Goal: Task Accomplishment & Management: Use online tool/utility

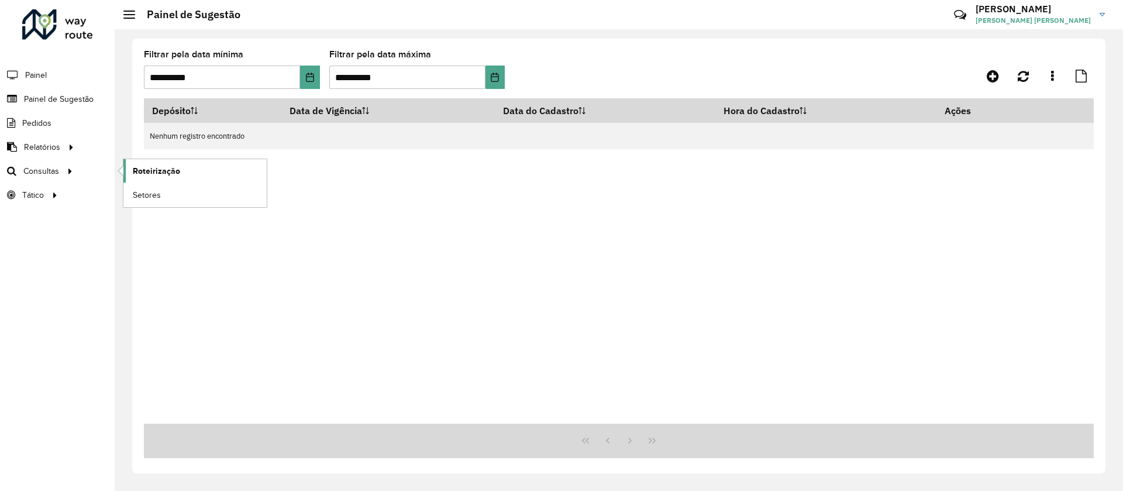
click at [166, 171] on span "Roteirização" at bounding box center [156, 171] width 47 height 12
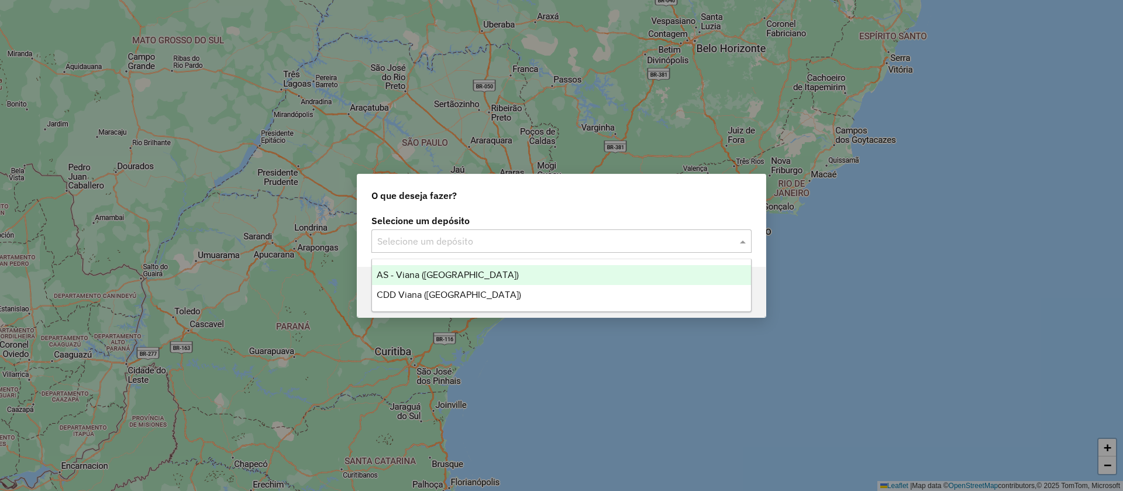
click at [587, 235] on input "text" at bounding box center [549, 242] width 345 height 14
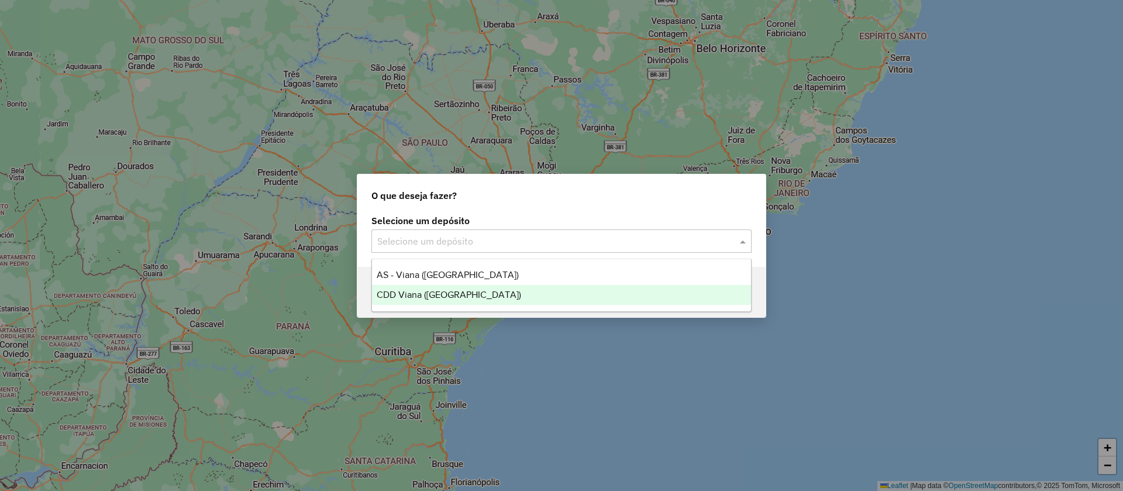
click at [408, 297] on span "CDD Viana ([GEOGRAPHIC_DATA])" at bounding box center [449, 295] width 144 height 10
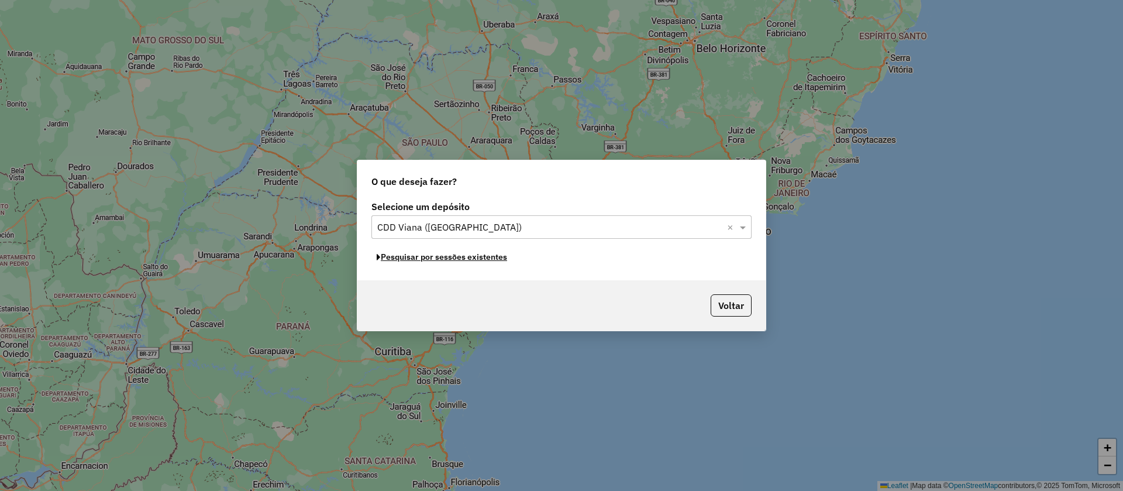
click at [428, 260] on button "Pesquisar por sessões existentes" at bounding box center [441, 257] width 141 height 18
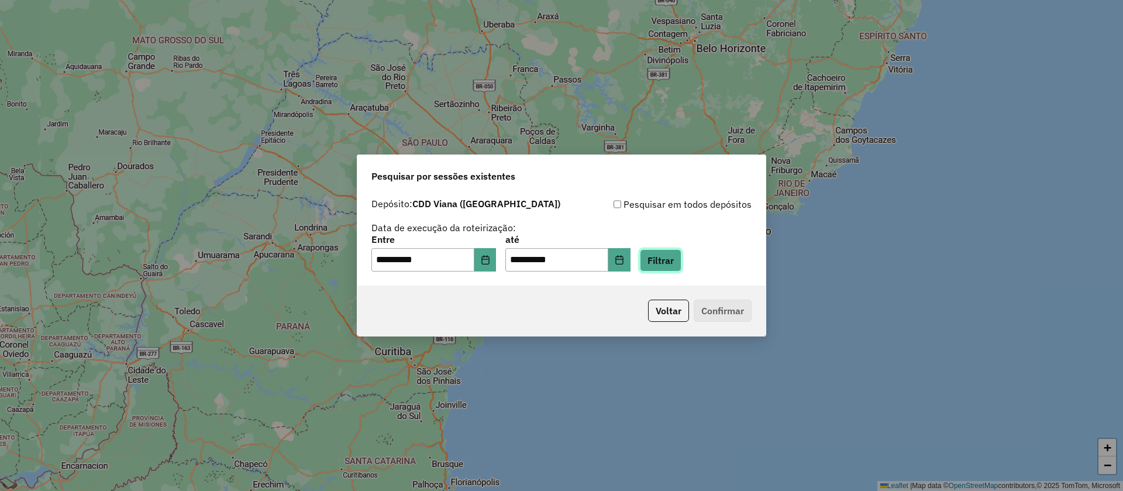
click at [681, 263] on button "Filtrar" at bounding box center [661, 260] width 42 height 22
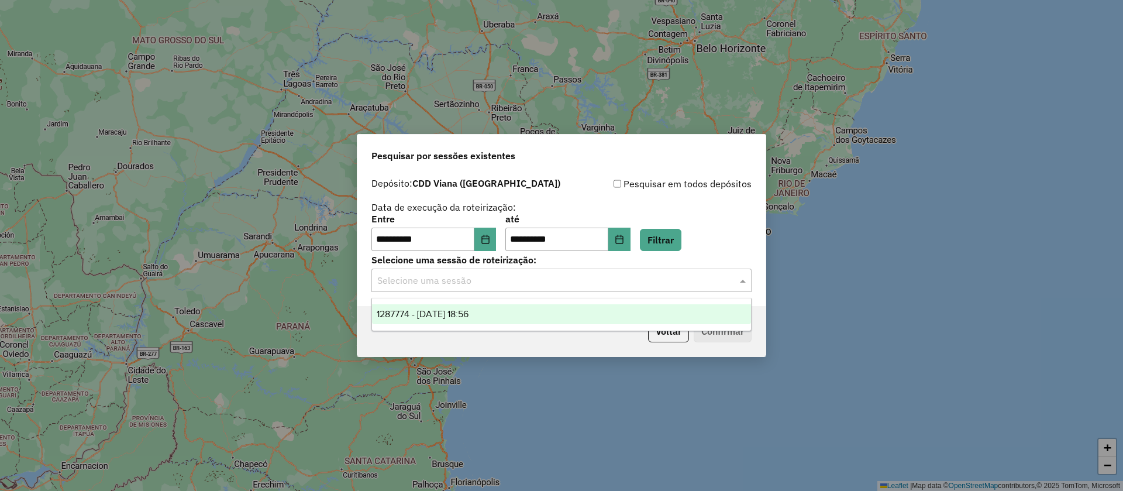
click at [470, 291] on div "Selecione uma sessão" at bounding box center [561, 279] width 380 height 23
click at [466, 318] on span "1287774 - [DATE] 18:56" at bounding box center [423, 314] width 92 height 10
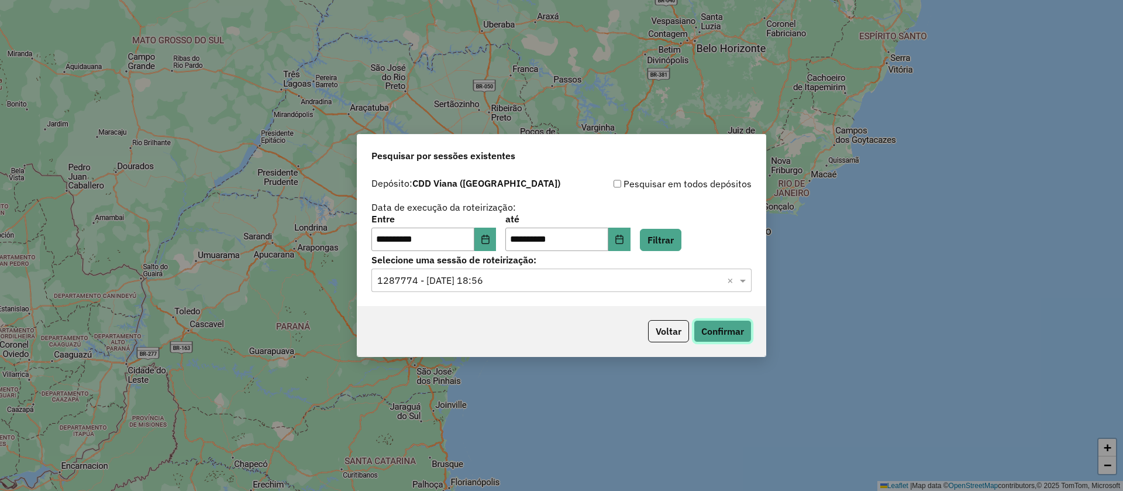
click at [722, 330] on button "Confirmar" at bounding box center [723, 331] width 58 height 22
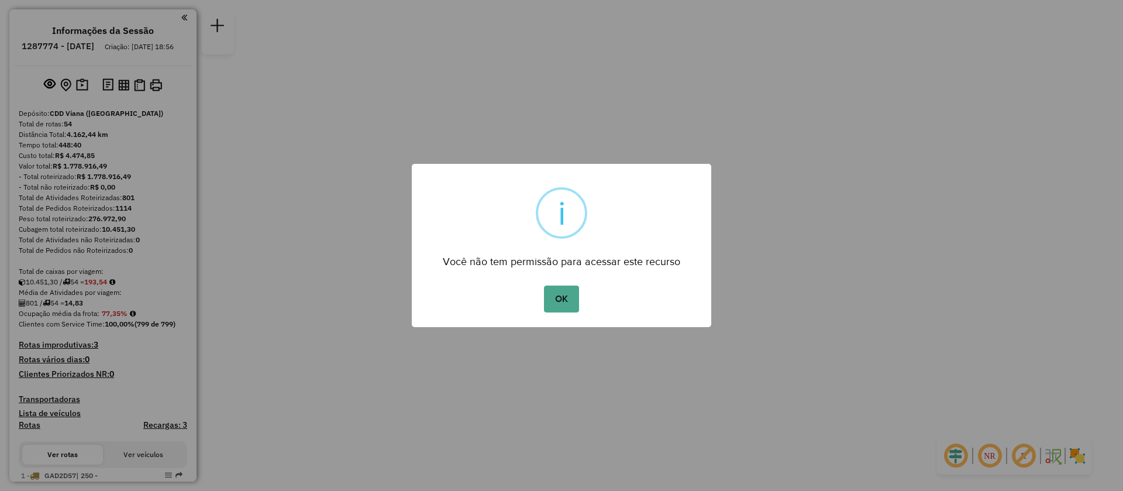
click at [586, 305] on div "OK No Cancel" at bounding box center [561, 299] width 299 height 33
click at [579, 299] on div "OK No Cancel" at bounding box center [561, 299] width 299 height 33
click at [569, 300] on button "OK" at bounding box center [561, 298] width 35 height 27
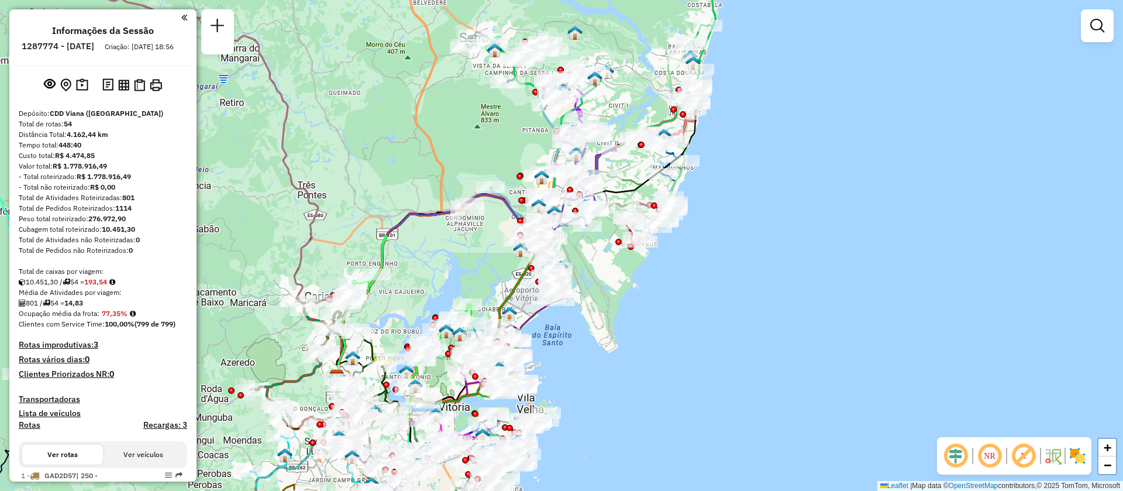
drag, startPoint x: 595, startPoint y: 264, endPoint x: 684, endPoint y: 312, distance: 101.5
click at [684, 312] on div "Janela de atendimento Grade de atendimento Capacidade Transportadoras Veículos …" at bounding box center [561, 245] width 1123 height 491
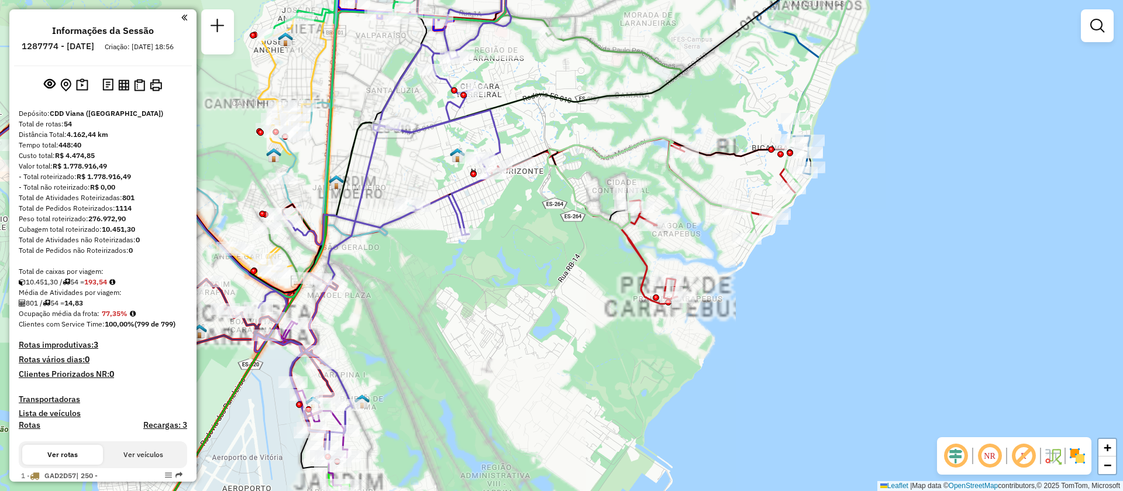
drag, startPoint x: 550, startPoint y: 274, endPoint x: 606, endPoint y: 345, distance: 90.0
click at [606, 345] on div "Janela de atendimento Grade de atendimento Capacidade Transportadoras Veículos …" at bounding box center [561, 245] width 1123 height 491
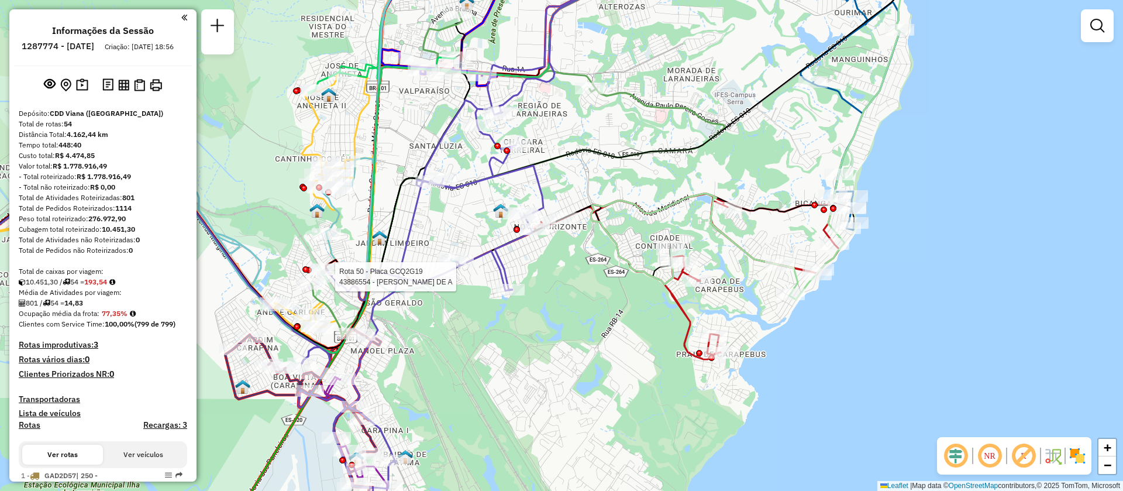
select select "**********"
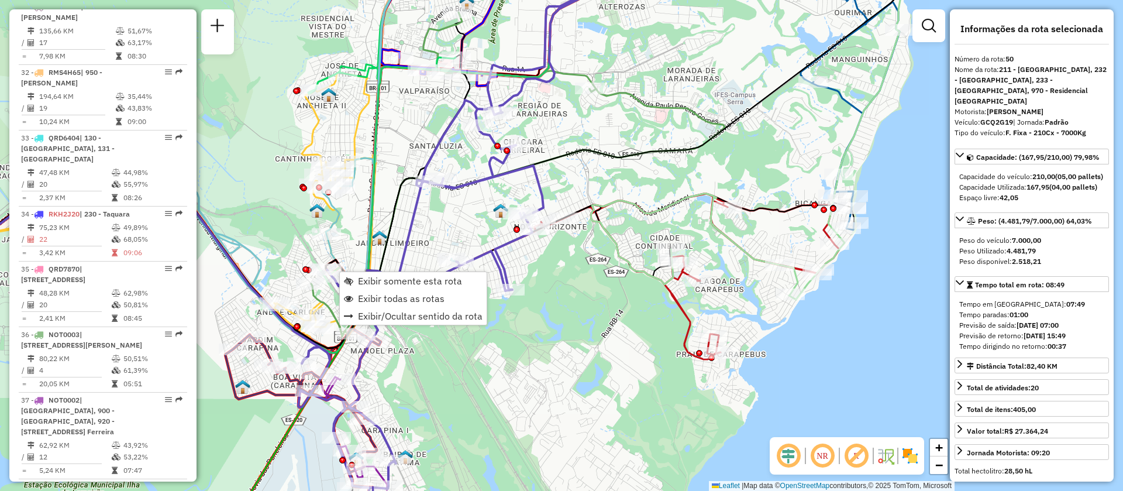
scroll to position [3786, 0]
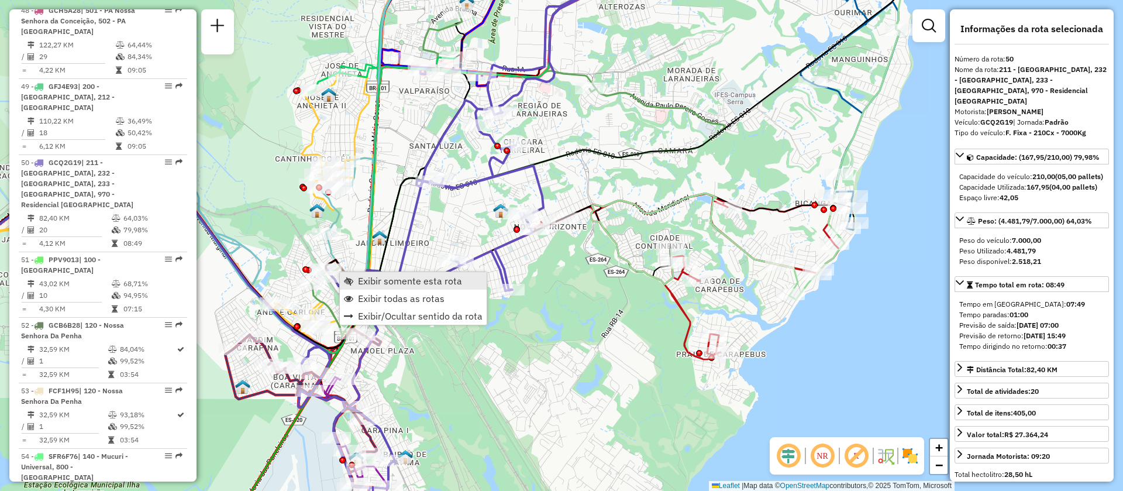
click at [374, 276] on span "Exibir somente esta rota" at bounding box center [410, 280] width 104 height 9
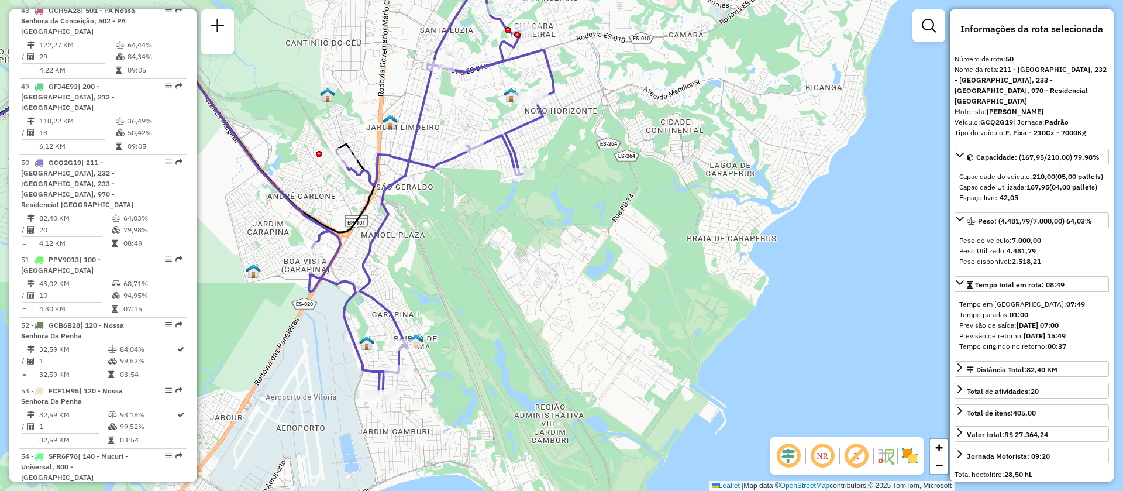
drag, startPoint x: 564, startPoint y: 193, endPoint x: 487, endPoint y: 239, distance: 89.2
click at [577, 226] on div "Janela de atendimento Grade de atendimento Capacidade Transportadoras Veículos …" at bounding box center [561, 245] width 1123 height 491
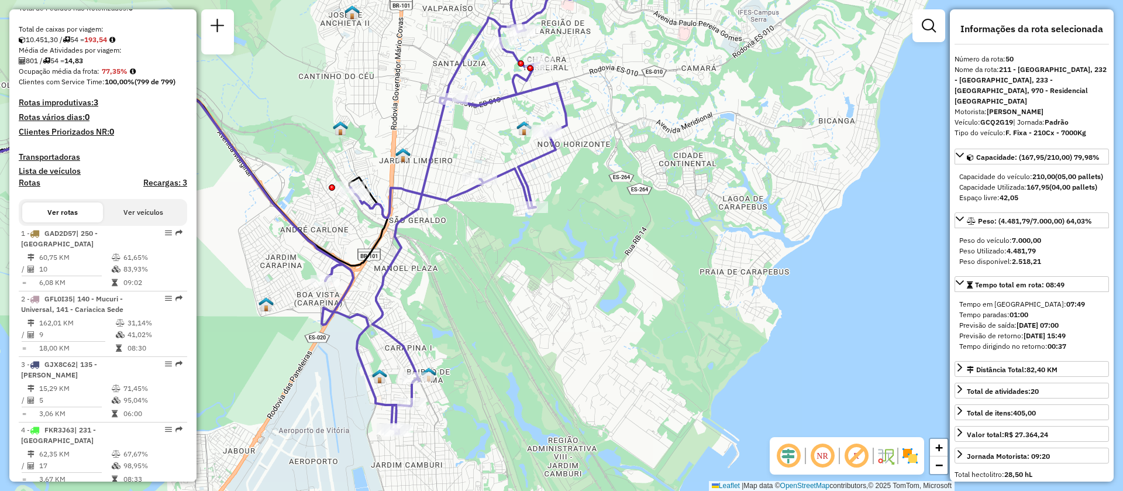
scroll to position [0, 0]
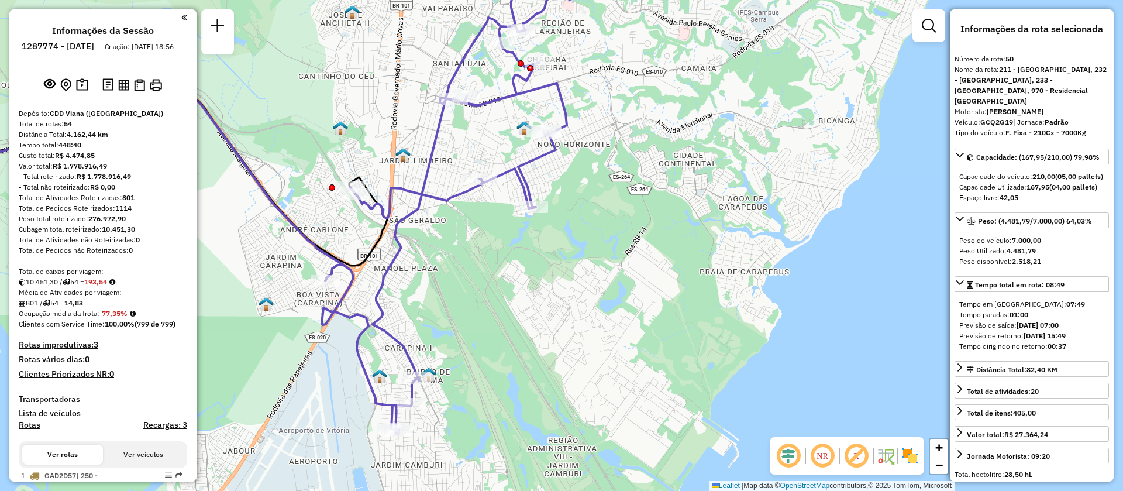
click at [77, 42] on h6 "1287774 - 03/10/2025" at bounding box center [58, 46] width 73 height 11
copy h6 "1287774"
click at [1011, 56] on strong "50" at bounding box center [1009, 58] width 8 height 9
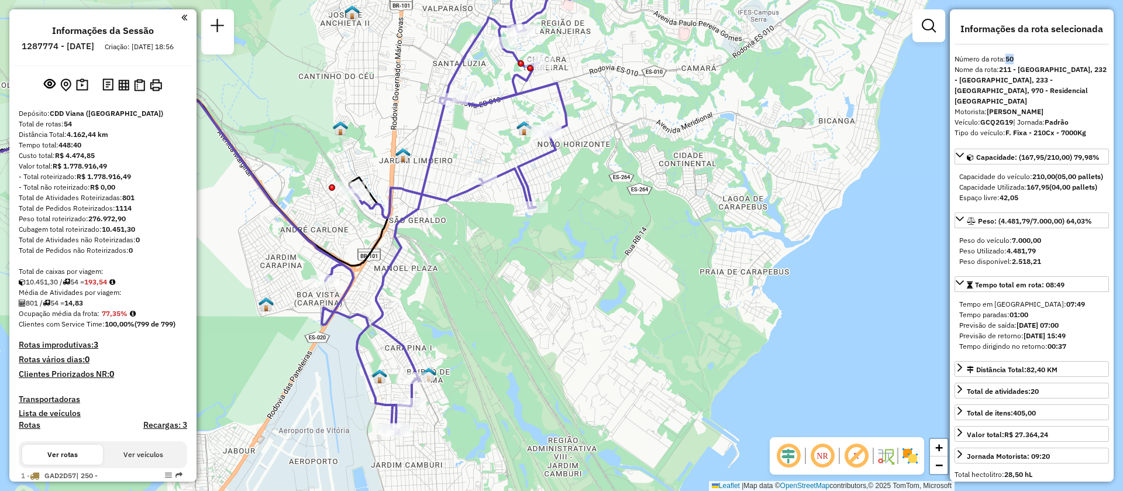
copy strong "50"
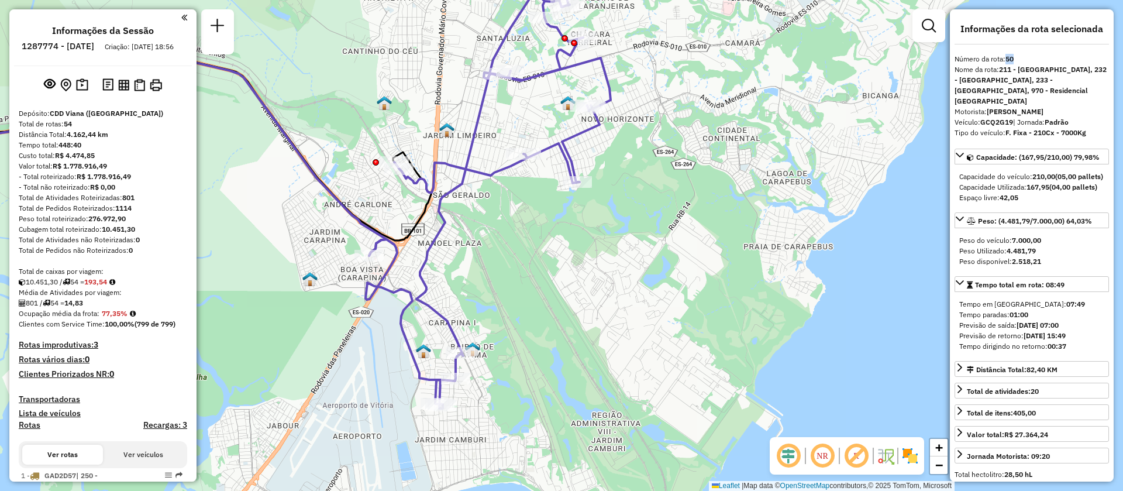
drag, startPoint x: 512, startPoint y: 332, endPoint x: 557, endPoint y: 307, distance: 51.6
click at [557, 307] on div "Janela de atendimento Grade de atendimento Capacidade Transportadoras Veículos …" at bounding box center [561, 245] width 1123 height 491
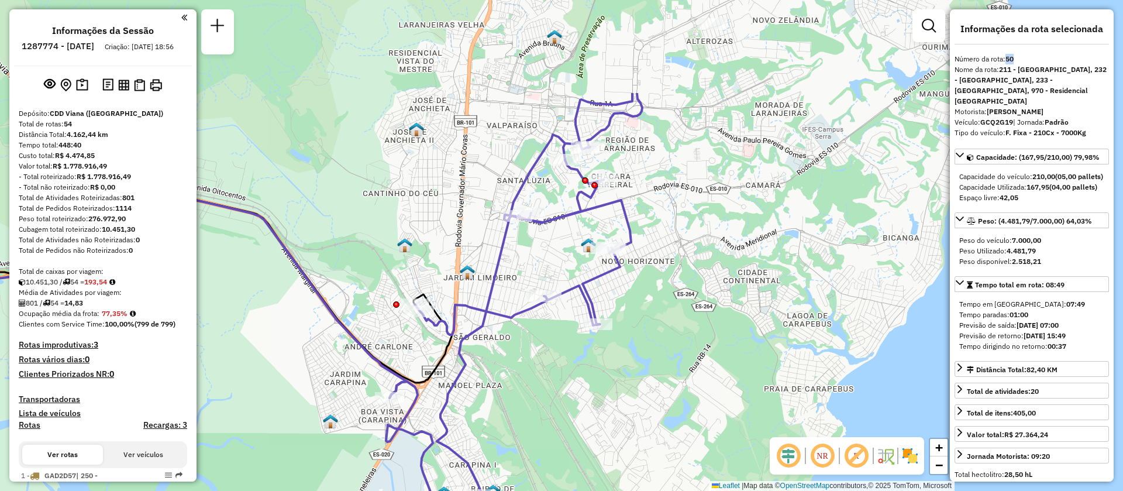
drag, startPoint x: 560, startPoint y: 258, endPoint x: 580, endPoint y: 400, distance: 143.5
click at [580, 400] on div "Janela de atendimento Grade de atendimento Capacidade Transportadoras Veículos …" at bounding box center [561, 245] width 1123 height 491
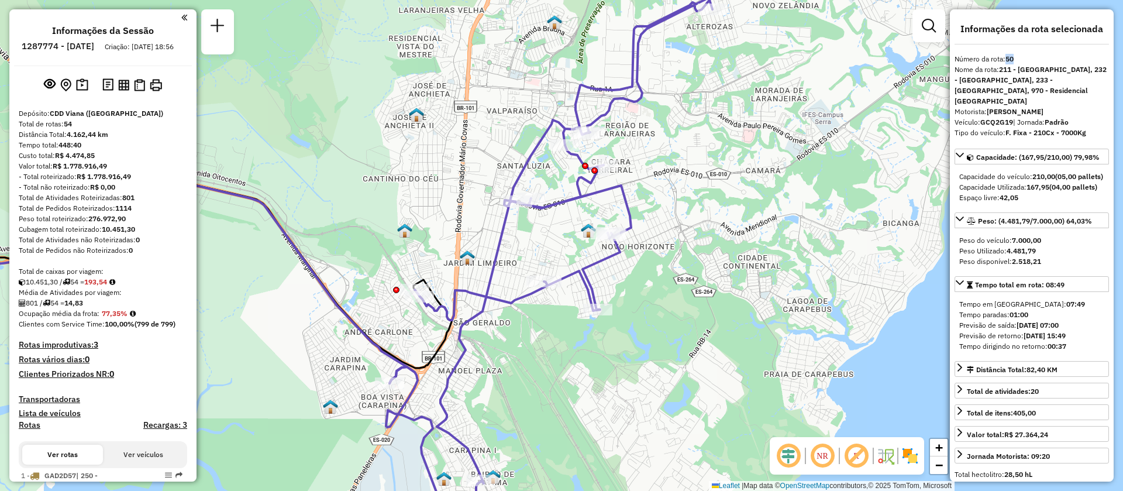
drag, startPoint x: 562, startPoint y: 402, endPoint x: 565, endPoint y: 328, distance: 73.8
click at [565, 328] on div "Janela de atendimento Grade de atendimento Capacidade Transportadoras Veículos …" at bounding box center [561, 245] width 1123 height 491
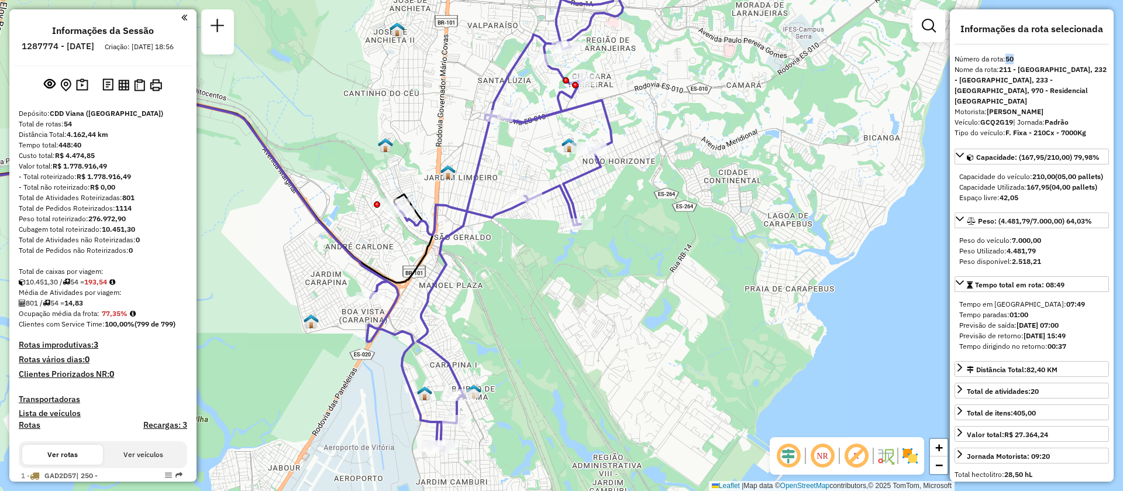
drag, startPoint x: 533, startPoint y: 333, endPoint x: 521, endPoint y: 320, distance: 17.8
click at [521, 320] on div "Janela de atendimento Grade de atendimento Capacidade Transportadoras Veículos …" at bounding box center [561, 245] width 1123 height 491
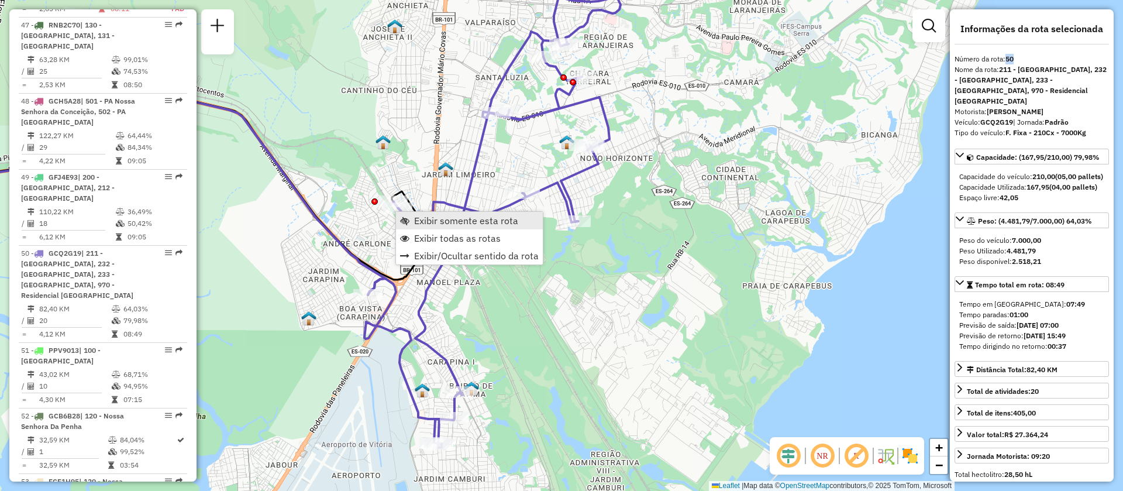
scroll to position [3786, 0]
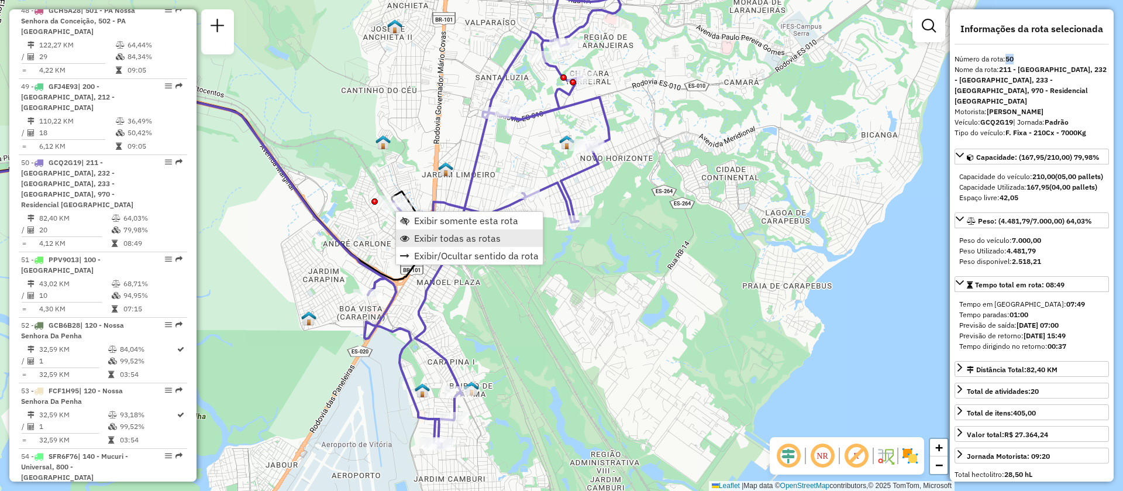
click at [433, 236] on span "Exibir todas as rotas" at bounding box center [457, 237] width 87 height 9
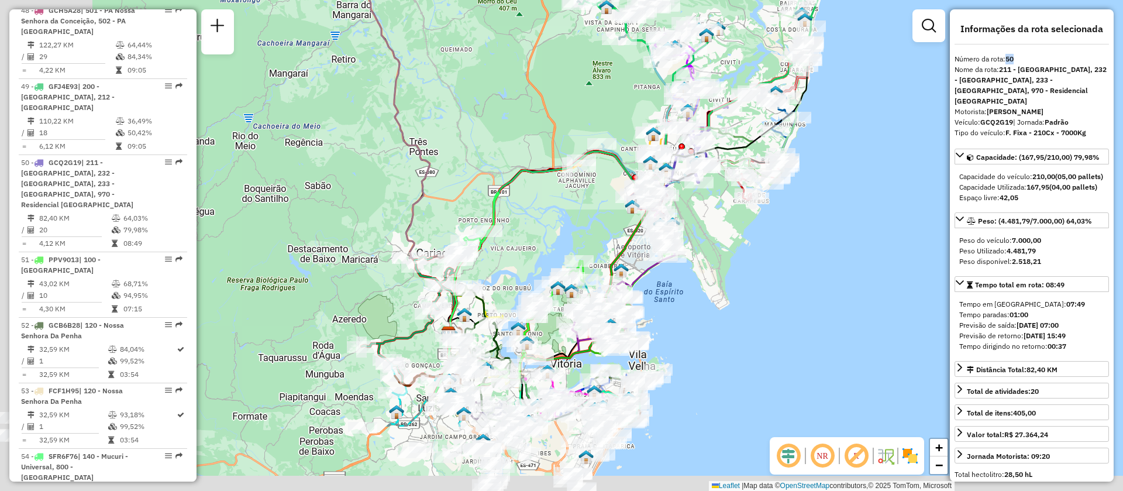
drag, startPoint x: 547, startPoint y: 349, endPoint x: 795, endPoint y: 188, distance: 295.9
click at [800, 188] on div "Janela de atendimento Grade de atendimento Capacidade Transportadoras Veículos …" at bounding box center [561, 245] width 1123 height 491
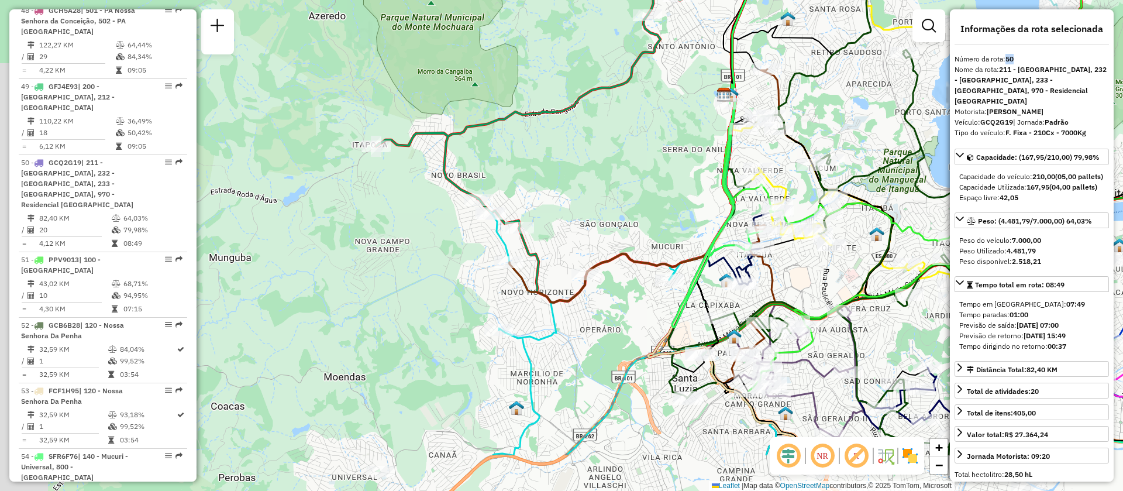
drag, startPoint x: 535, startPoint y: 266, endPoint x: 600, endPoint y: 148, distance: 134.0
click at [600, 148] on div "Janela de atendimento Grade de atendimento Capacidade Transportadoras Veículos …" at bounding box center [561, 245] width 1123 height 491
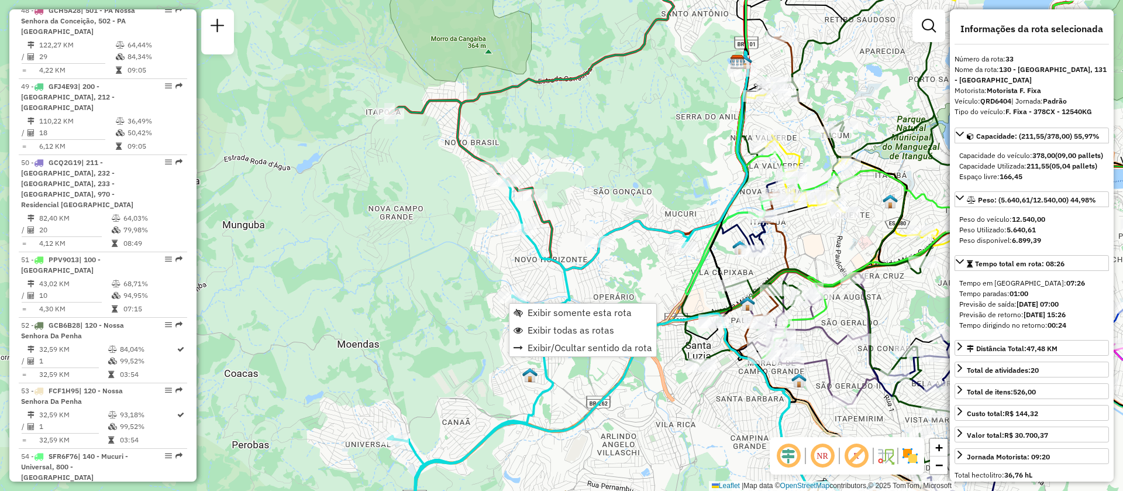
scroll to position [2618, 0]
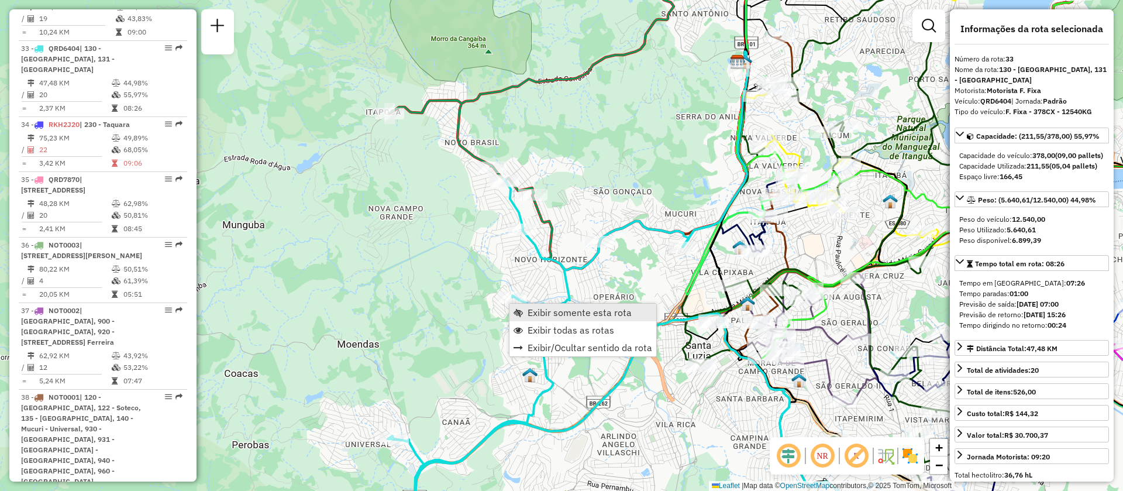
click at [560, 308] on span "Exibir somente esta rota" at bounding box center [580, 312] width 104 height 9
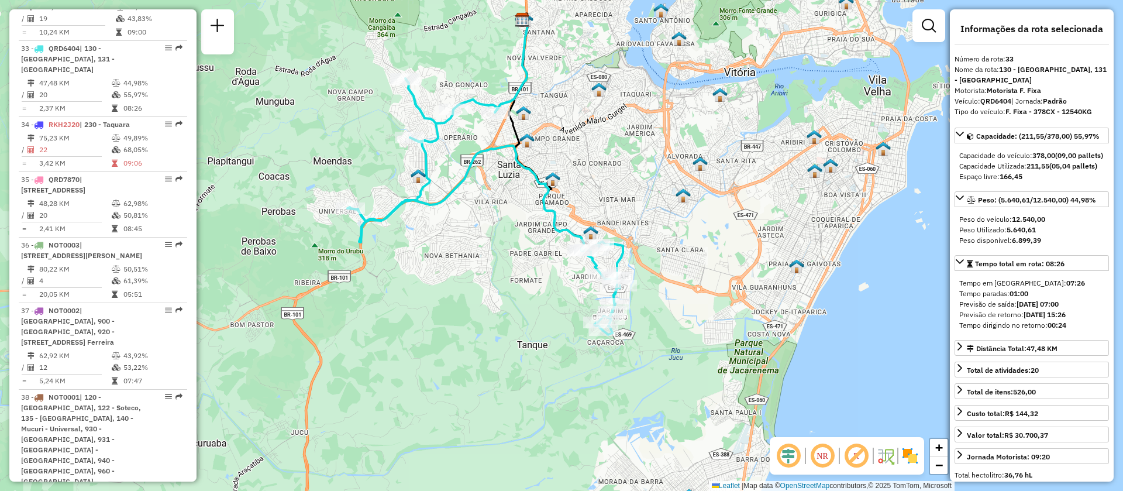
drag, startPoint x: 533, startPoint y: 283, endPoint x: 437, endPoint y: 225, distance: 112.1
click at [444, 223] on div "Janela de atendimento Grade de atendimento Capacidade Transportadoras Veículos …" at bounding box center [561, 245] width 1123 height 491
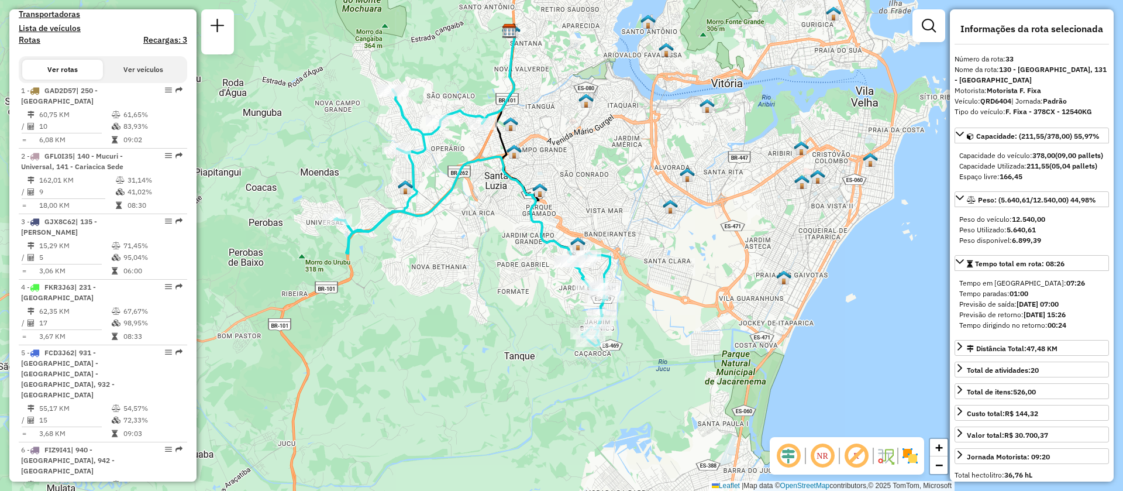
scroll to position [0, 0]
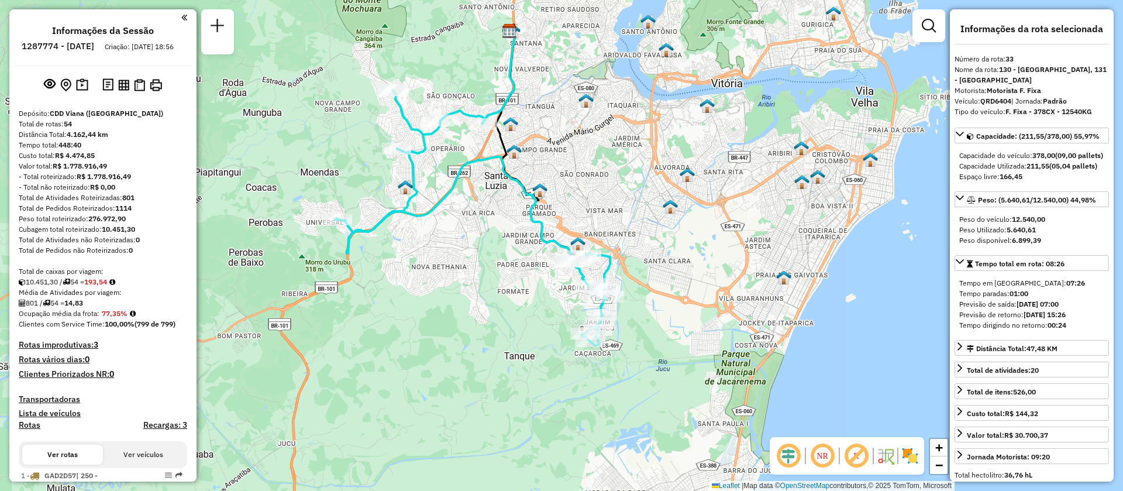
click at [71, 47] on h6 "1287774 - 03/10/2025" at bounding box center [58, 46] width 73 height 11
copy h6 "1287774"
click at [1011, 56] on strong "33" at bounding box center [1009, 58] width 8 height 9
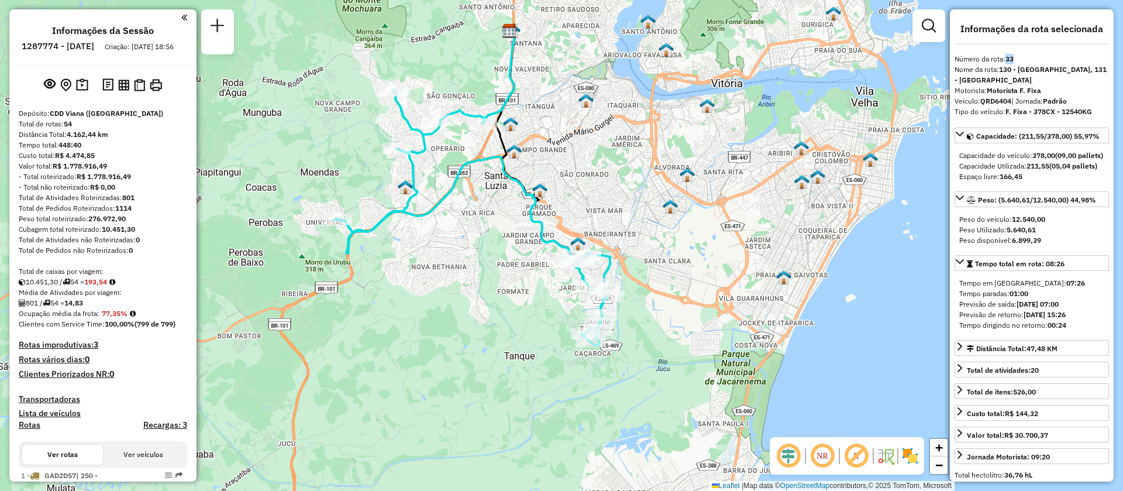
copy strong "33"
drag, startPoint x: 1010, startPoint y: 302, endPoint x: 1051, endPoint y: 302, distance: 40.9
click at [1051, 288] on div "Tempo em rota: 07:26" at bounding box center [1031, 283] width 145 height 11
click at [1049, 299] on div "Tempo paradas: 01:00" at bounding box center [1031, 293] width 145 height 11
